Goal: Task Accomplishment & Management: Manage account settings

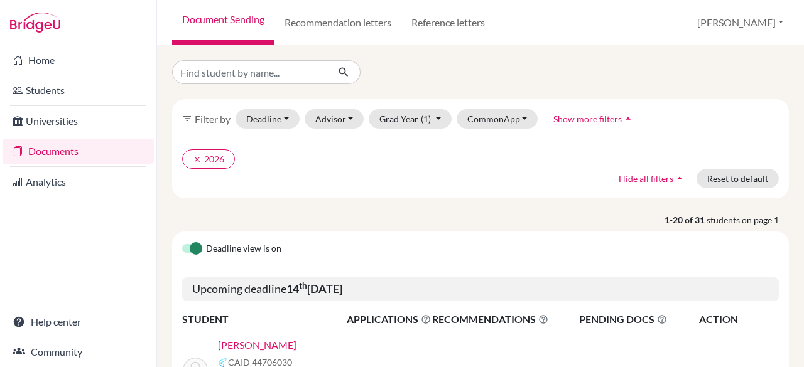
click at [711, 259] on div "Deadline view is on" at bounding box center [480, 250] width 617 height 36
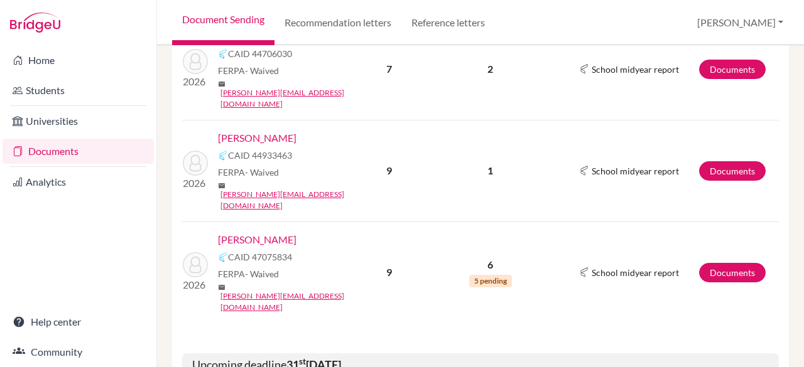
scroll to position [311, 0]
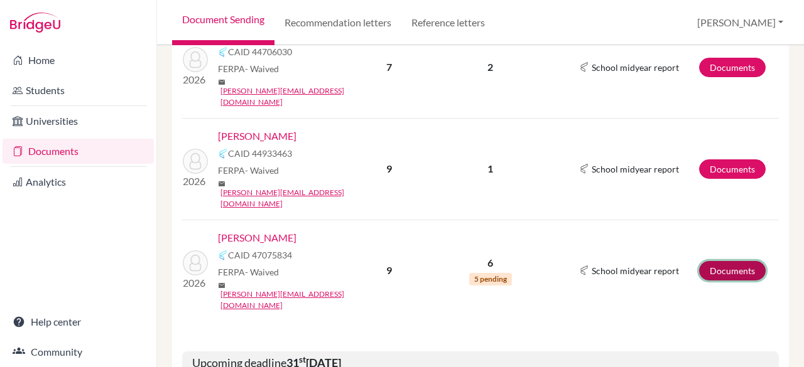
click at [731, 261] on link "Documents" at bounding box center [732, 270] width 67 height 19
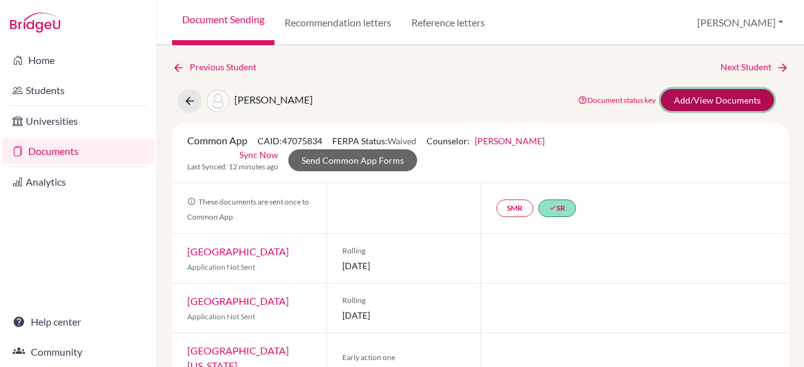
click at [701, 104] on link "Add/View Documents" at bounding box center [717, 100] width 113 height 22
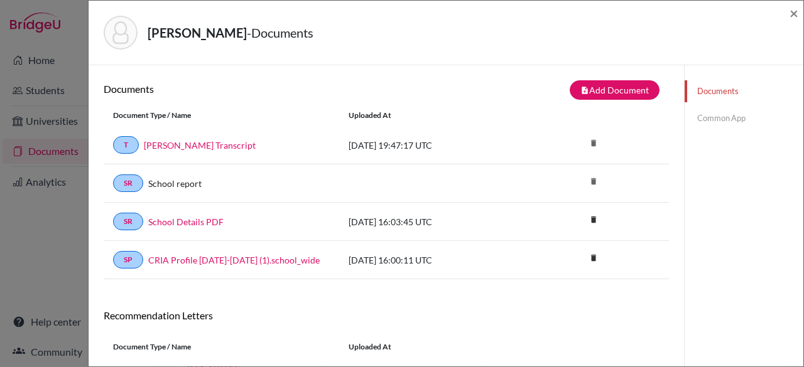
click at [672, 281] on div "Documents note_add Add Document Document type Change explanation for Common App…" at bounding box center [386, 349] width 595 height 568
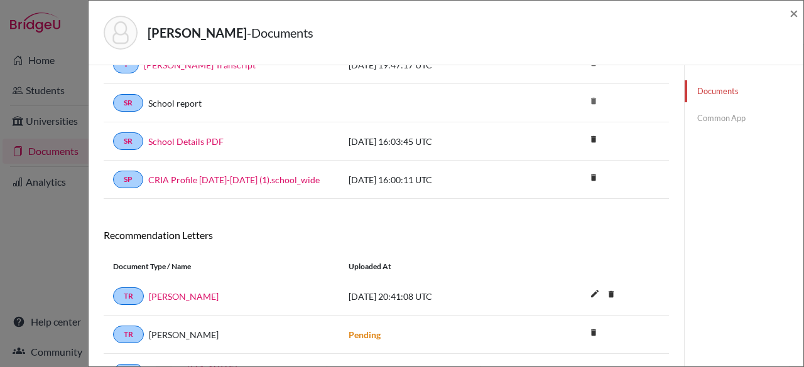
scroll to position [259, 0]
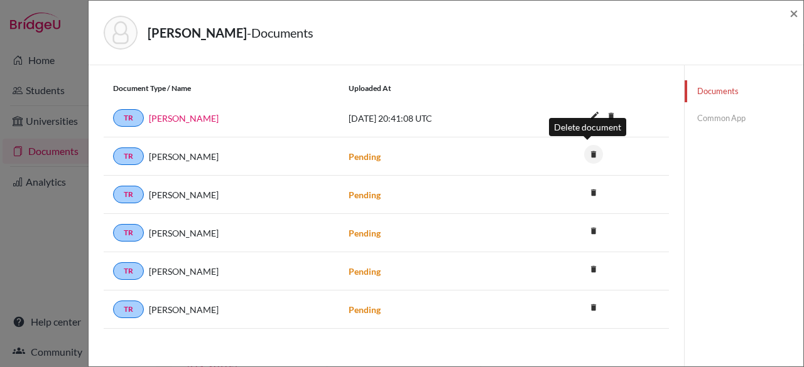
click at [585, 148] on icon "delete" at bounding box center [593, 154] width 19 height 19
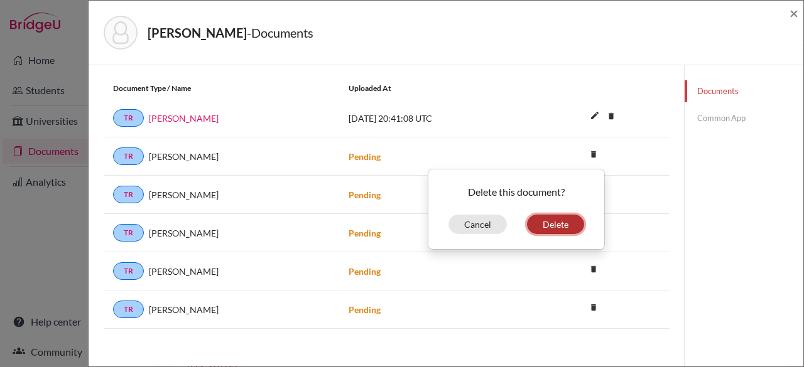
click at [543, 222] on button "Delete" at bounding box center [555, 224] width 57 height 19
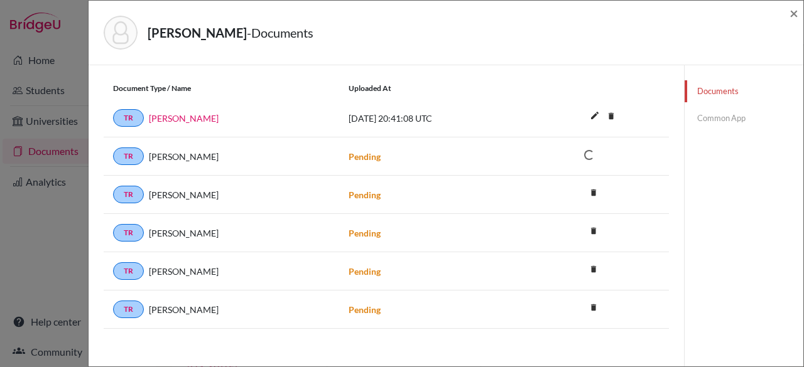
scroll to position [263, 0]
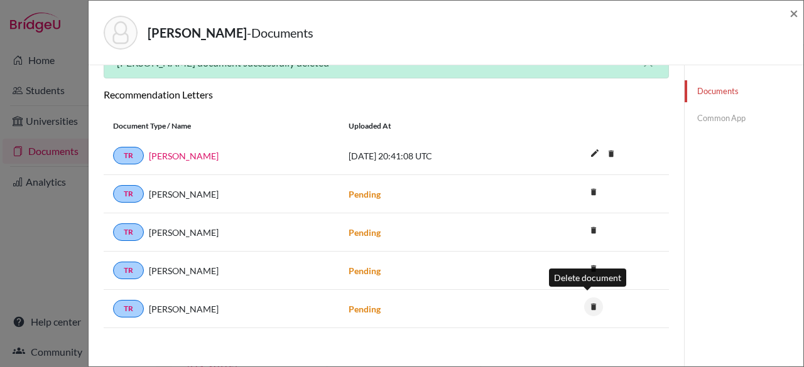
click at [590, 303] on icon "delete" at bounding box center [593, 307] width 19 height 19
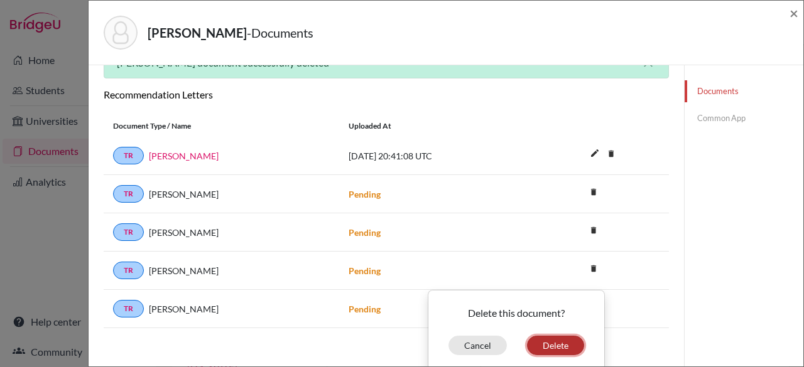
click at [549, 340] on button "Delete" at bounding box center [555, 345] width 57 height 19
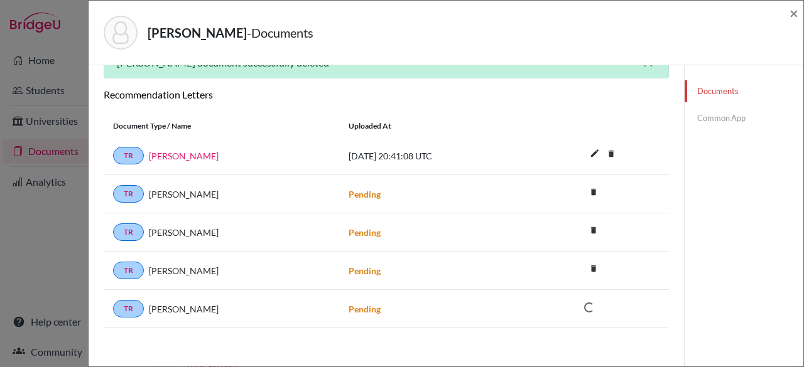
scroll to position [225, 0]
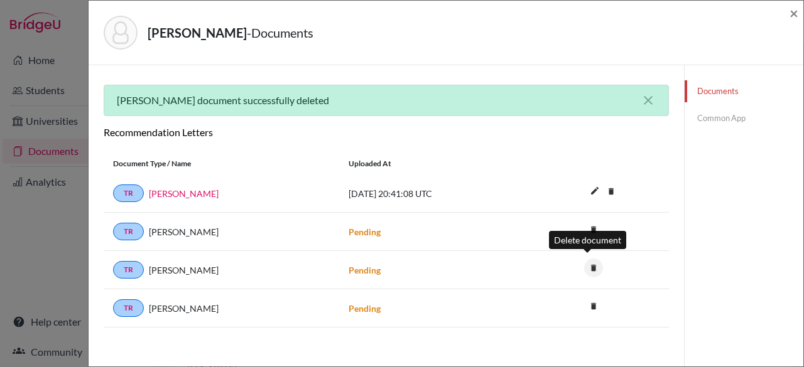
click at [585, 263] on icon "delete" at bounding box center [593, 268] width 19 height 19
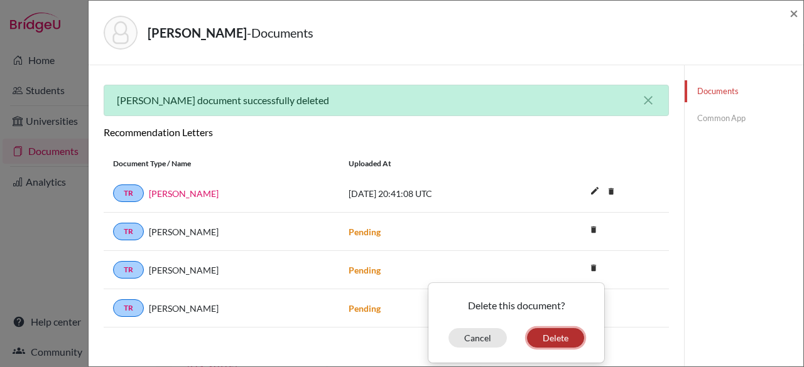
click at [561, 333] on button "Delete" at bounding box center [555, 338] width 57 height 19
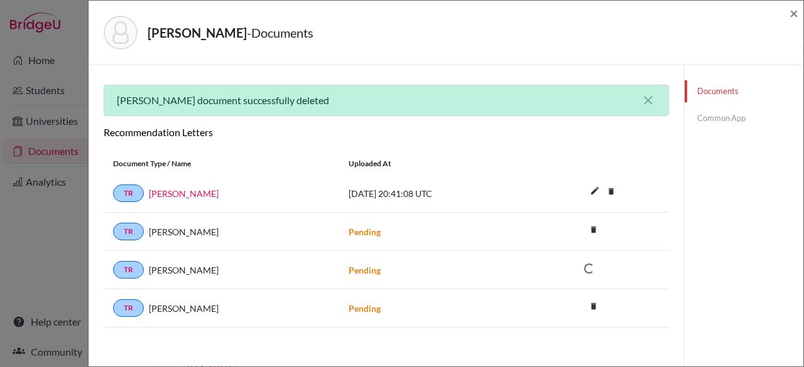
scroll to position [187, 0]
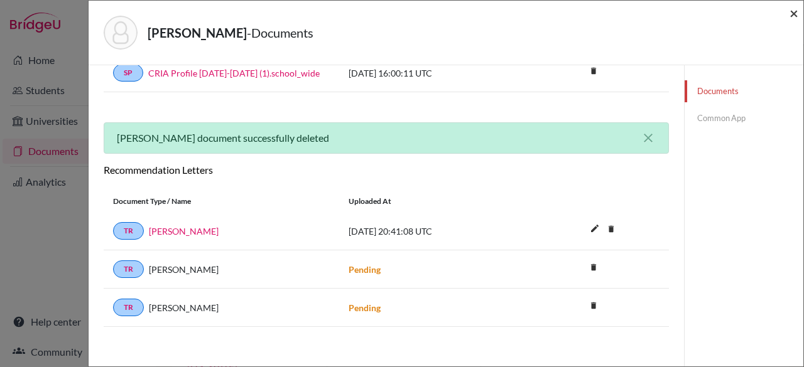
click at [794, 11] on span "×" at bounding box center [794, 13] width 9 height 18
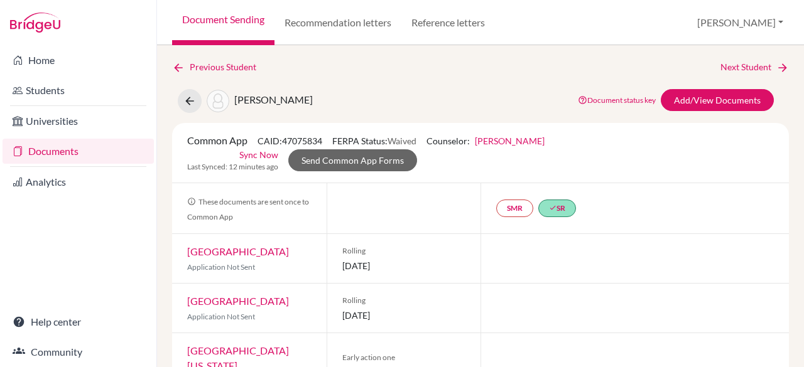
click at [85, 148] on link "Documents" at bounding box center [78, 151] width 151 height 25
